Goal: Transaction & Acquisition: Purchase product/service

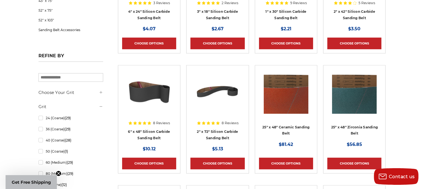
scroll to position [423, 0]
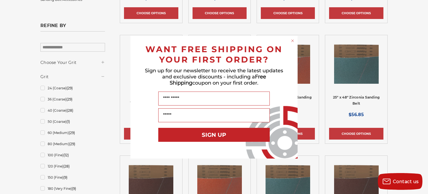
click at [292, 40] on circle "Close dialog" at bounding box center [292, 40] width 5 height 5
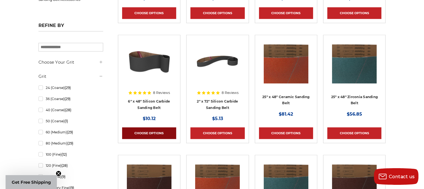
click at [157, 130] on link "Choose Options" at bounding box center [149, 134] width 54 height 12
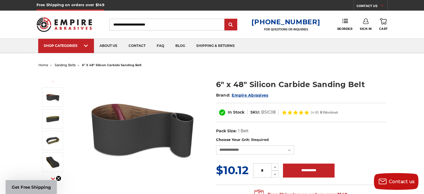
click at [133, 24] on input "Search" at bounding box center [166, 25] width 115 height 12
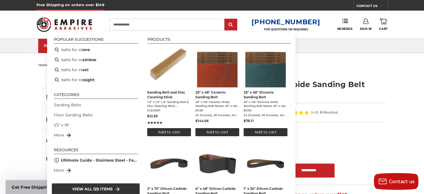
type input "**********"
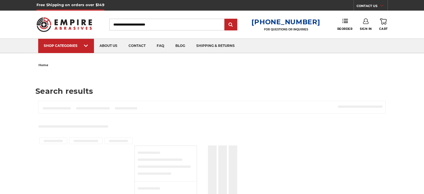
type input "**********"
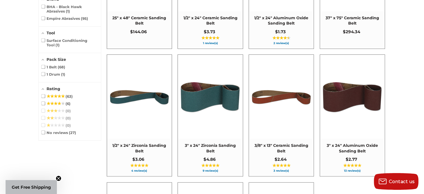
scroll to position [379, 0]
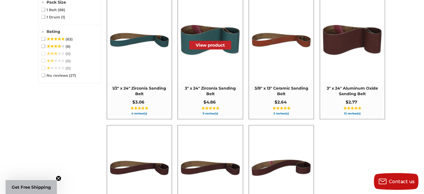
click at [203, 60] on img at bounding box center [210, 40] width 64 height 64
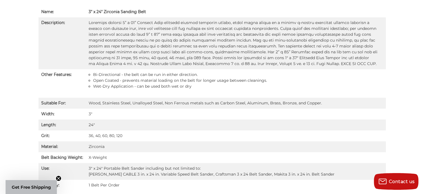
scroll to position [401, 0]
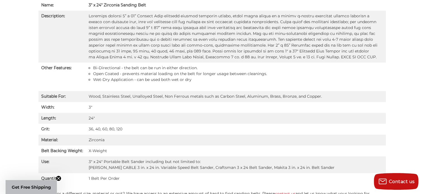
click at [254, 62] on td "Bi-Directional - the belt can be run in either direction. Open Coated - prevent…" at bounding box center [236, 76] width 300 height 28
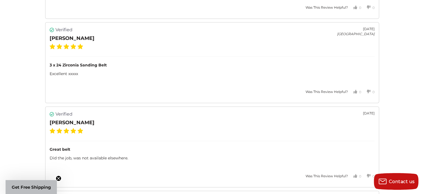
scroll to position [869, 0]
